Goal: Task Accomplishment & Management: Use online tool/utility

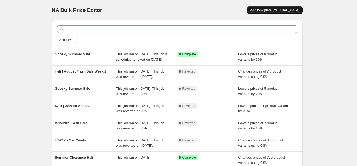
click at [277, 11] on span "Add new price [MEDICAL_DATA]" at bounding box center [274, 10] width 49 height 4
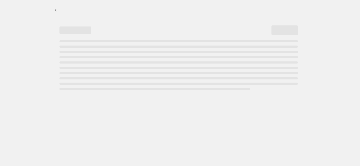
select select "percentage"
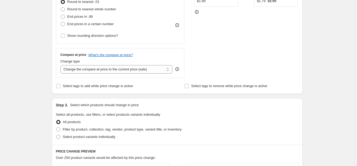
scroll to position [185, 0]
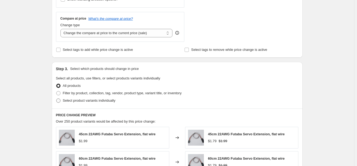
click at [83, 103] on label "Select product variants individually" at bounding box center [85, 100] width 59 height 7
click at [56, 98] on input "Select product variants individually" at bounding box center [56, 98] width 0 height 0
radio input "true"
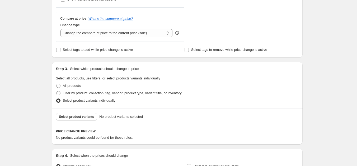
click at [80, 118] on span "Select product variants" at bounding box center [76, 116] width 35 height 4
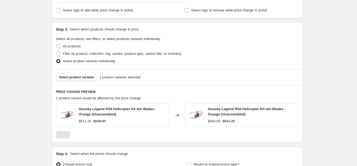
scroll to position [264, 0]
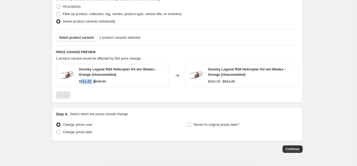
drag, startPoint x: 83, startPoint y: 81, endPoint x: 97, endPoint y: 83, distance: 14.2
click at [95, 82] on div "$511.20 $639.00" at bounding box center [122, 81] width 87 height 5
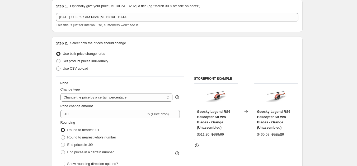
scroll to position [53, 0]
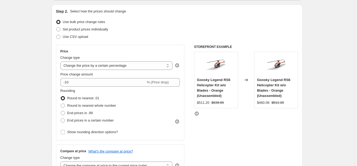
click at [220, 93] on span "Goosky Legend RS6 Helicopter Kit w/o Blades - Orange (Unassembled)" at bounding box center [213, 88] width 33 height 20
drag, startPoint x: 226, startPoint y: 103, endPoint x: 214, endPoint y: 105, distance: 11.8
click at [214, 105] on div "Goosky Legend RS6 Helicopter Kit w/o Blades - Orange (Unassembled) $511.20 $639…" at bounding box center [216, 79] width 44 height 56
drag, startPoint x: 210, startPoint y: 104, endPoint x: 200, endPoint y: 102, distance: 10.9
click at [200, 102] on div "$511.20 $639.00" at bounding box center [216, 102] width 38 height 5
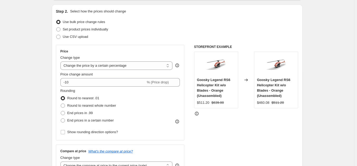
click at [220, 103] on strike "$639.00" at bounding box center [217, 102] width 12 height 5
click at [219, 104] on strike "$639.00" at bounding box center [217, 102] width 12 height 5
click at [220, 119] on div "STOREFRONT EXAMPLE Goosky Legend RS6 Helicopter Kit w/o Blades - Orange (Unasse…" at bounding box center [246, 109] width 104 height 129
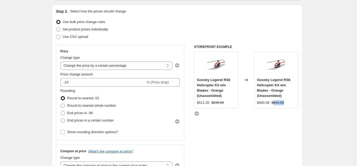
drag, startPoint x: 274, startPoint y: 103, endPoint x: 290, endPoint y: 103, distance: 15.6
click at [290, 103] on div "$460.08 $511.20" at bounding box center [276, 102] width 38 height 5
click at [286, 124] on div "STOREFRONT EXAMPLE Goosky Legend RS6 Helicopter Kit w/o Blades - Orange (Unasse…" at bounding box center [246, 109] width 104 height 129
click at [120, 65] on select "Change the price to a certain amount Change the price by a certain amount Chang…" at bounding box center [116, 65] width 112 height 8
select select "pcap"
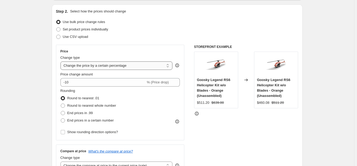
click at [62, 61] on select "Change the price to a certain amount Change the price by a certain amount Chang…" at bounding box center [116, 65] width 112 height 8
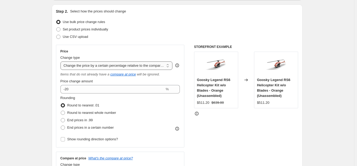
click at [146, 65] on select "Change the price to a certain amount Change the price by a certain amount Chang…" at bounding box center [116, 65] width 112 height 8
click at [62, 61] on select "Change the price to a certain amount Change the price by a certain amount Chang…" at bounding box center [116, 65] width 112 height 8
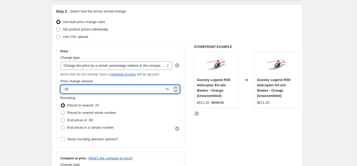
click at [96, 89] on input "-20" at bounding box center [112, 89] width 104 height 8
drag, startPoint x: 79, startPoint y: 87, endPoint x: 67, endPoint y: 88, distance: 13.0
click at [67, 88] on input "-20" at bounding box center [112, 89] width 104 height 8
type input "-30"
click at [265, 134] on div "STOREFRONT EXAMPLE Goosky Legend RS6 Helicopter Kit w/o Blades - Orange (Unasse…" at bounding box center [246, 113] width 104 height 136
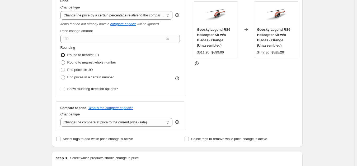
scroll to position [105, 0]
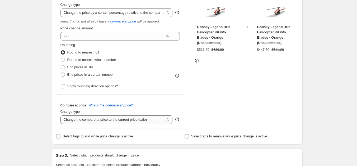
click at [78, 119] on select "Change the compare at price to the current price (sale) Change the compare at p…" at bounding box center [116, 119] width 112 height 8
select select "no_change"
click at [62, 115] on select "Change the compare at price to the current price (sale) Change the compare at p…" at bounding box center [116, 119] width 112 height 8
click at [157, 15] on select "Change the price to a certain amount Change the price by a certain amount Chang…" at bounding box center [116, 12] width 112 height 8
click at [195, 102] on div "Price Change type Change the price to a certain amount Change the price by a ce…" at bounding box center [177, 60] width 242 height 136
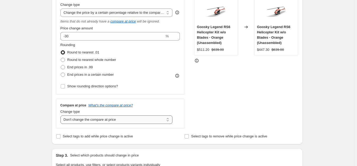
click at [140, 119] on select "Change the compare at price to the current price (sale) Change the compare at p…" at bounding box center [116, 119] width 112 height 8
click at [223, 107] on div "STOREFRONT EXAMPLE Goosky Legend RS6 Helicopter Kit w/o Blades - Orange (Unasse…" at bounding box center [246, 60] width 104 height 136
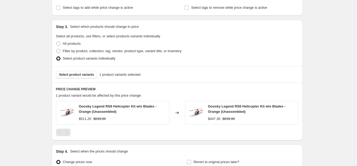
scroll to position [237, 0]
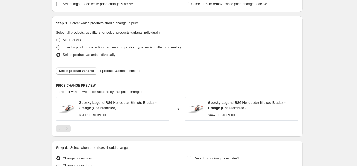
click at [74, 47] on span "Filter by product, collection, tag, vendor, product type, variant title, or inv…" at bounding box center [122, 47] width 119 height 4
click at [56, 45] on input "Filter by product, collection, tag, vendor, product type, variant title, or inv…" at bounding box center [56, 45] width 0 height 0
radio input "true"
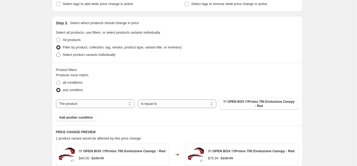
click at [107, 55] on span "Select product variants individually" at bounding box center [89, 55] width 53 height 4
click at [56, 53] on input "Select product variants individually" at bounding box center [56, 53] width 0 height 0
radio input "true"
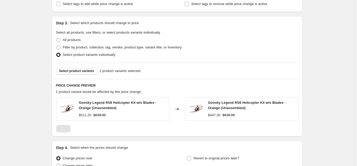
click at [83, 73] on button "Select product variants" at bounding box center [76, 70] width 41 height 7
click at [81, 48] on span "Filter by product, collection, tag, vendor, product type, variant title, or inv…" at bounding box center [122, 47] width 119 height 4
click at [56, 45] on input "Filter by product, collection, tag, vendor, product type, variant title, or inv…" at bounding box center [56, 45] width 0 height 0
radio input "true"
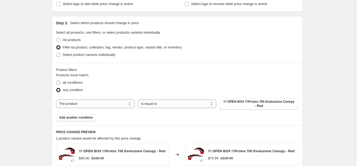
click at [67, 83] on span "all conditions" at bounding box center [73, 82] width 20 height 4
click at [56, 81] on input "all conditions" at bounding box center [56, 80] width 0 height 0
radio input "true"
click at [108, 105] on select "The product The product's collection The product's tag The product's vendor The…" at bounding box center [95, 103] width 78 height 8
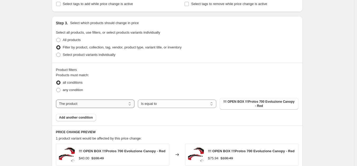
click at [96, 104] on select "The product The product's collection The product's tag The product's vendor The…" at bounding box center [95, 103] width 78 height 8
select select "vendor"
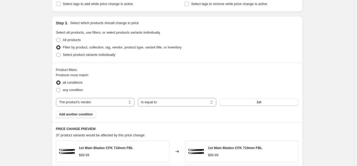
click at [255, 103] on button "1st" at bounding box center [259, 101] width 78 height 7
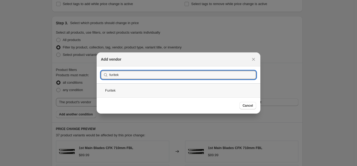
type input "furitek"
click at [130, 89] on div "Furitek" at bounding box center [179, 90] width 164 height 14
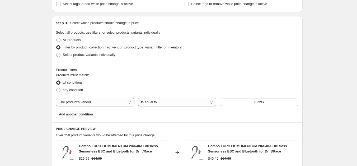
click at [82, 114] on span "Add another condition" at bounding box center [76, 114] width 34 height 4
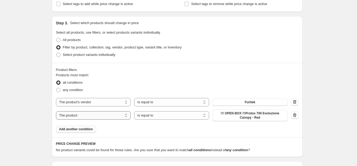
click at [116, 115] on select "The product The product's collection The product's tag The product's vendor The…" at bounding box center [93, 115] width 75 height 8
select select "product_type"
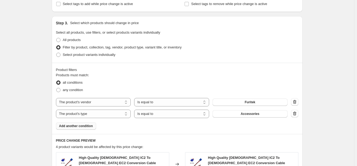
click at [240, 114] on button "Accessories" at bounding box center [250, 113] width 75 height 7
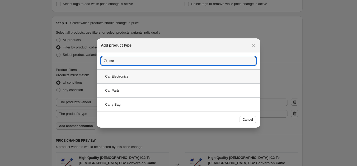
type input "car"
click at [129, 77] on div "Car Electronics" at bounding box center [179, 76] width 164 height 14
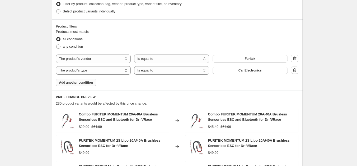
scroll to position [290, 0]
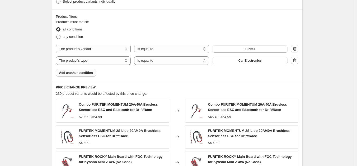
click at [71, 37] on span "any condition" at bounding box center [73, 37] width 20 height 4
click at [56, 35] on input "any condition" at bounding box center [56, 35] width 0 height 0
radio input "true"
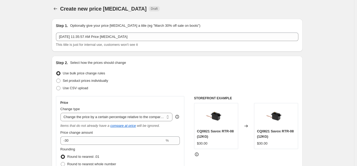
scroll to position [0, 0]
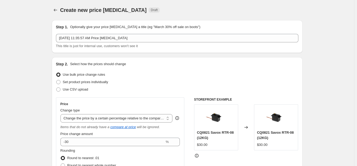
click at [55, 10] on icon "Price change jobs" at bounding box center [55, 10] width 3 height 3
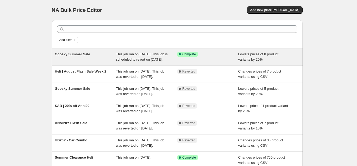
click at [212, 62] on div "Success Complete Complete" at bounding box center [207, 56] width 61 height 11
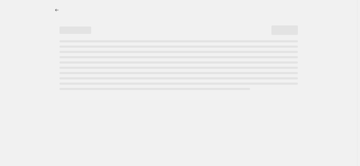
select select "percentage"
select select "tag"
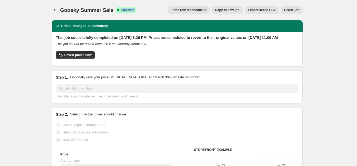
drag, startPoint x: 120, startPoint y: 10, endPoint x: 147, endPoint y: 12, distance: 26.5
click at [147, 12] on div "Goosky Summer Sale Success Complete Complete Price revert scheduling Copy to ne…" at bounding box center [177, 9] width 251 height 7
click at [147, 12] on div "Price revert scheduling Copy to new job Export Recap CSV Delete job" at bounding box center [222, 9] width 162 height 7
drag, startPoint x: 114, startPoint y: 10, endPoint x: 140, endPoint y: 11, distance: 25.9
click at [140, 11] on div "Goosky Summer Sale Success Complete Complete Price revert scheduling Copy to ne…" at bounding box center [177, 9] width 251 height 7
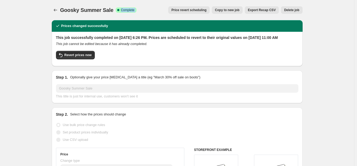
click at [149, 15] on div "Goosky Summer Sale. This page is ready Goosky Summer Sale Success Complete Comp…" at bounding box center [177, 10] width 251 height 20
click at [150, 10] on div "Price revert scheduling Copy to new job Export Recap CSV Delete job" at bounding box center [222, 9] width 162 height 7
click at [58, 9] on icon "Price change jobs" at bounding box center [55, 9] width 5 height 5
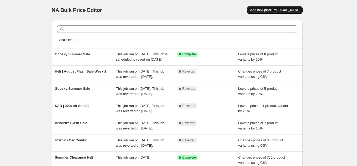
click at [272, 12] on button "Add new price [MEDICAL_DATA]" at bounding box center [274, 9] width 55 height 7
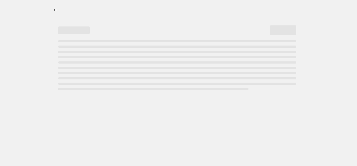
select select "percentage"
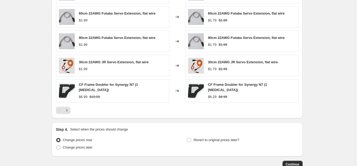
scroll to position [362, 0]
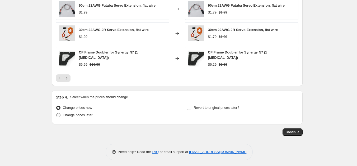
click at [67, 113] on span "Change prices later" at bounding box center [78, 115] width 30 height 4
click at [56, 113] on input "Change prices later" at bounding box center [56, 113] width 0 height 0
radio input "true"
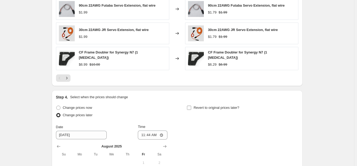
click at [202, 106] on span "Revert to original prices later?" at bounding box center [217, 107] width 46 height 4
click at [191, 106] on input "Revert to original prices later?" at bounding box center [189, 107] width 4 height 4
checkbox input "true"
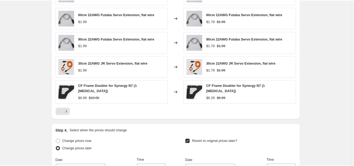
scroll to position [434, 0]
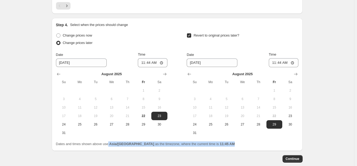
drag, startPoint x: 109, startPoint y: 140, endPoint x: 225, endPoint y: 146, distance: 116.5
click at [225, 146] on div "Step 4. Select when the prices should change Change prices now Change prices la…" at bounding box center [177, 84] width 251 height 133
click at [224, 138] on div "Change prices now Change prices later Date [DATE] Time 11:44 [DATE] Su Mo Tu We…" at bounding box center [177, 89] width 242 height 115
